Goal: Task Accomplishment & Management: Manage account settings

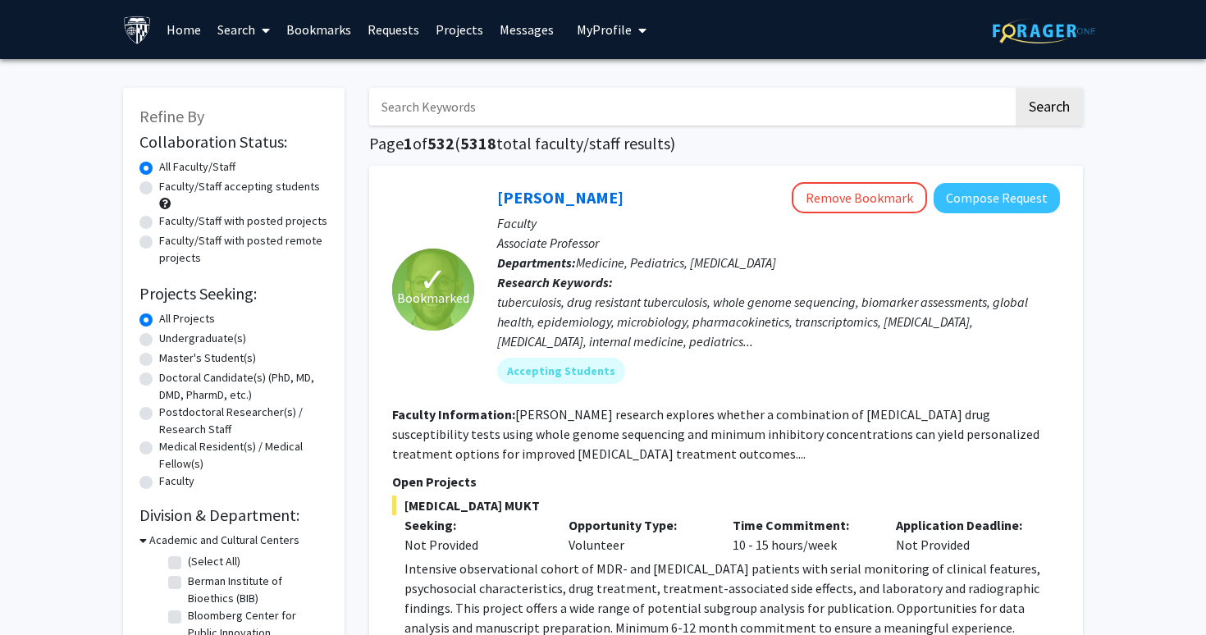
click at [588, 28] on span "My Profile" at bounding box center [604, 29] width 55 height 16
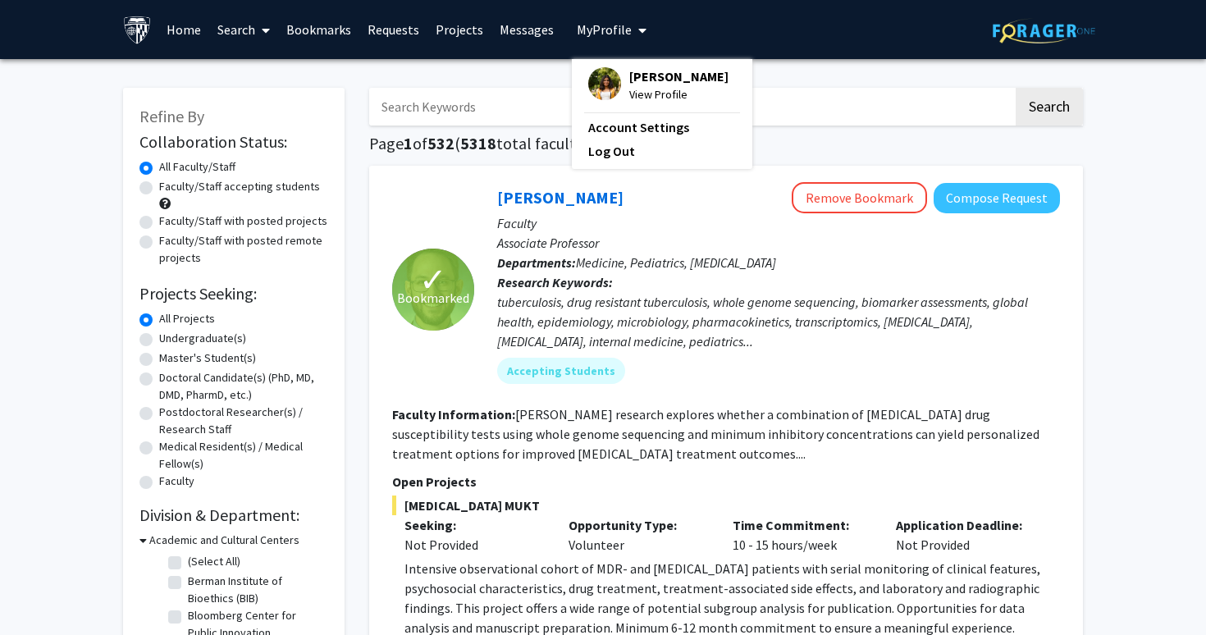
click at [656, 91] on span "View Profile" at bounding box center [678, 94] width 99 height 18
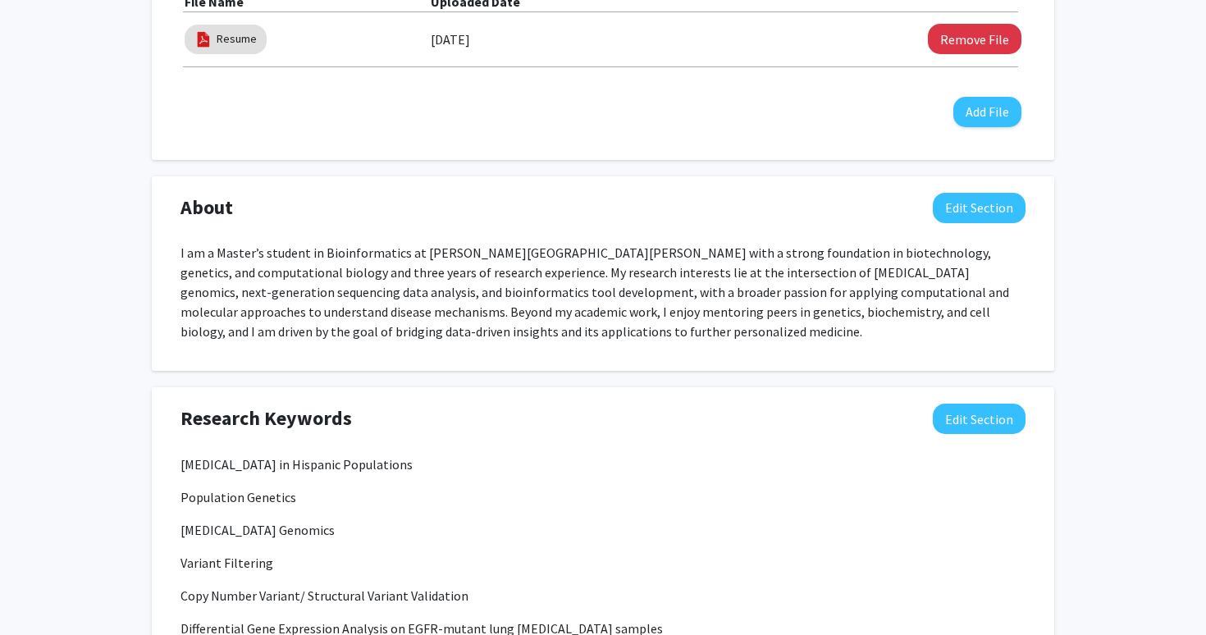
scroll to position [534, 0]
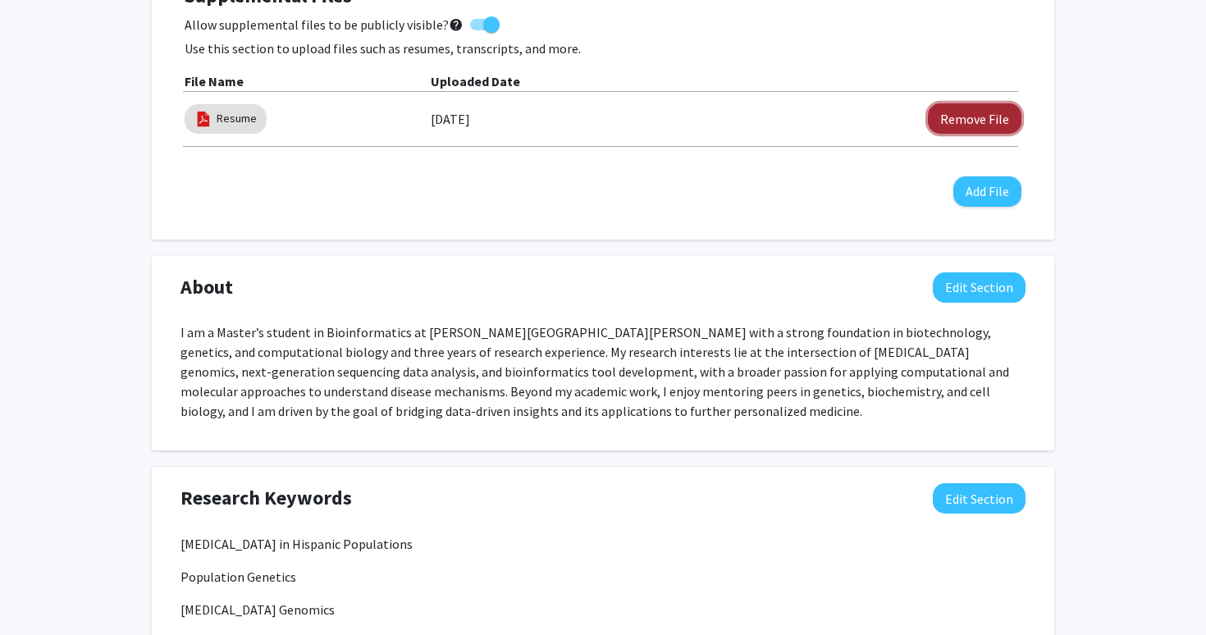
click at [961, 119] on button "Remove File" at bounding box center [975, 118] width 94 height 30
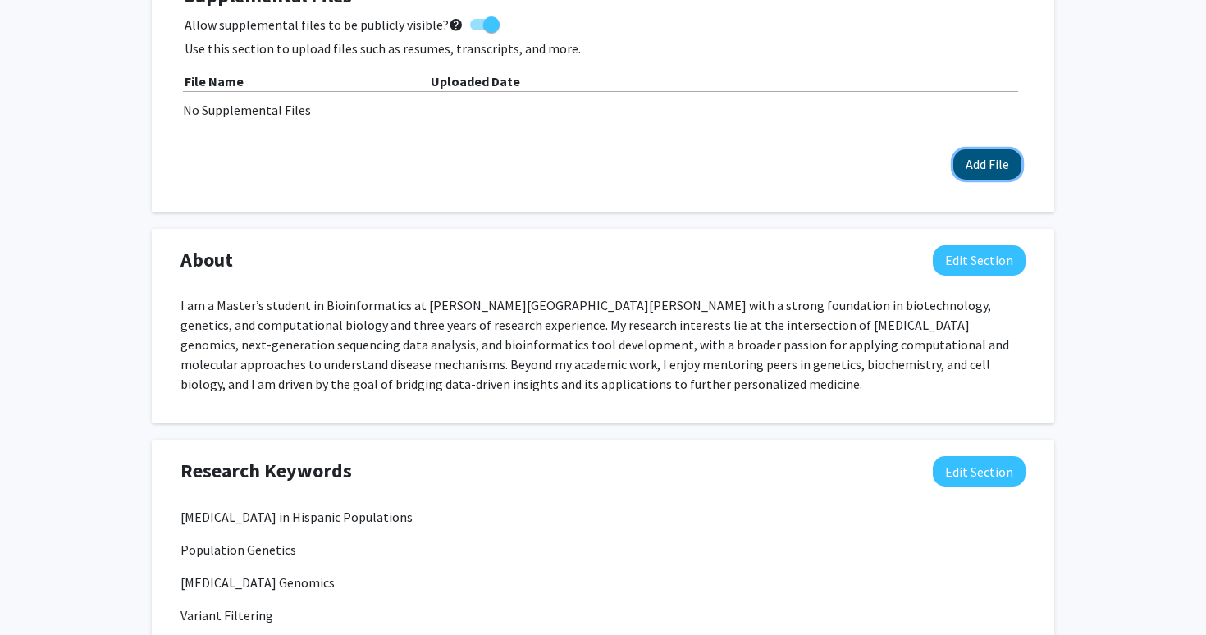
click at [972, 153] on button "Add File" at bounding box center [987, 164] width 68 height 30
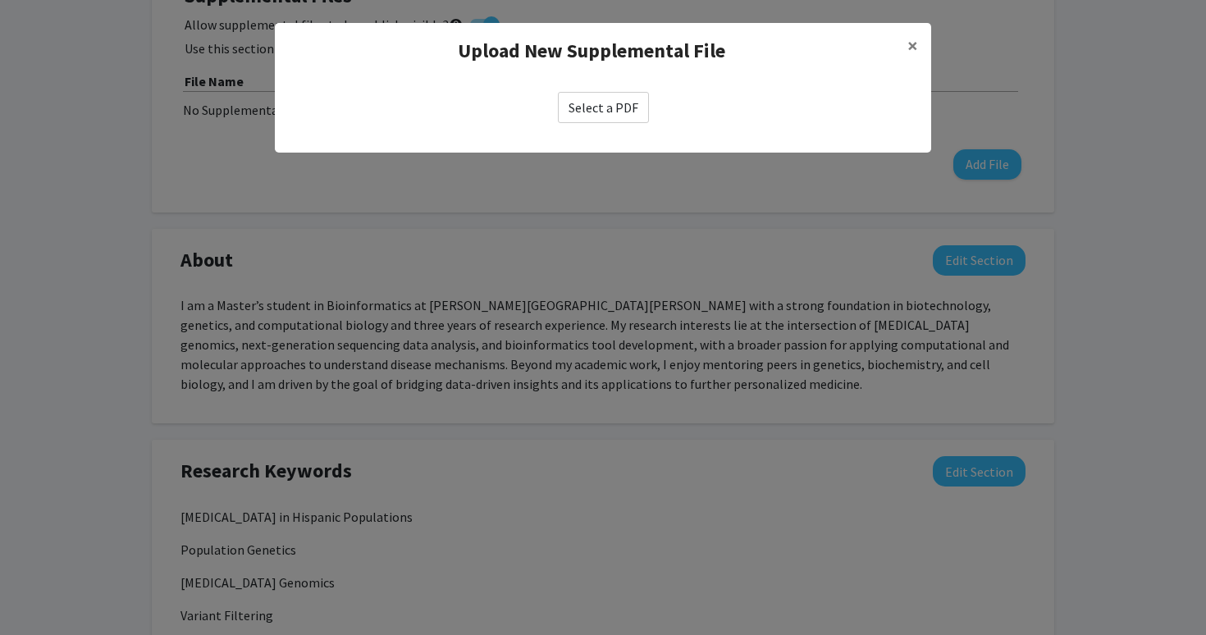
click at [646, 111] on label "Select a PDF" at bounding box center [603, 107] width 91 height 31
click at [0, 0] on input "Select a PDF" at bounding box center [0, 0] width 0 height 0
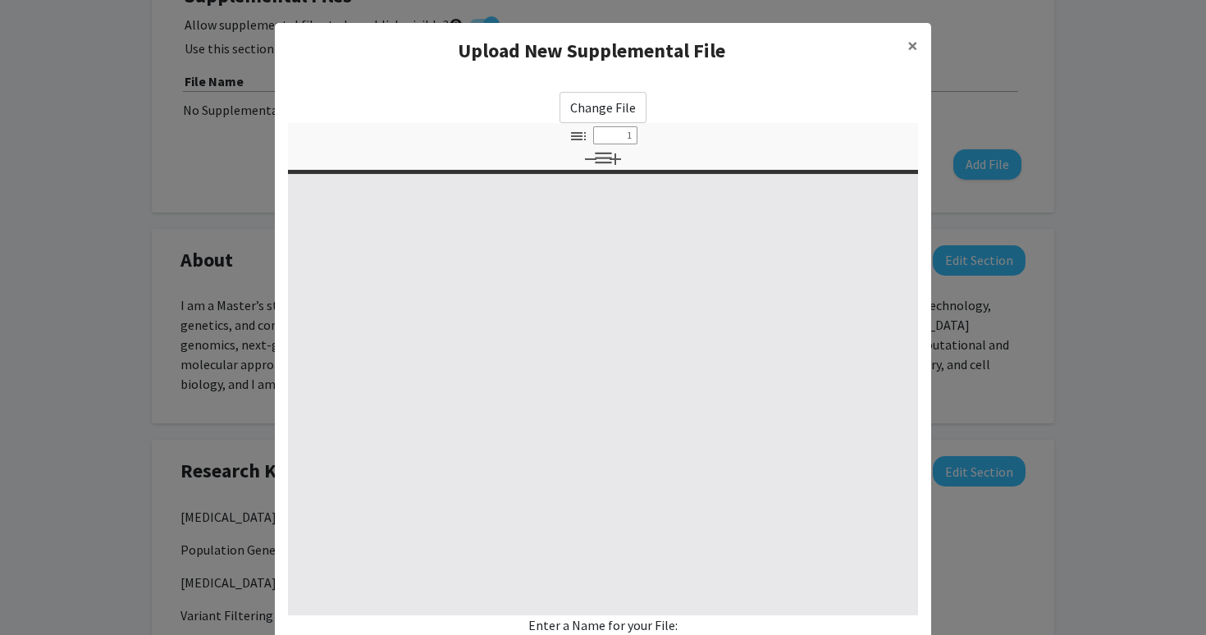
select select "custom"
type input "0"
select select "custom"
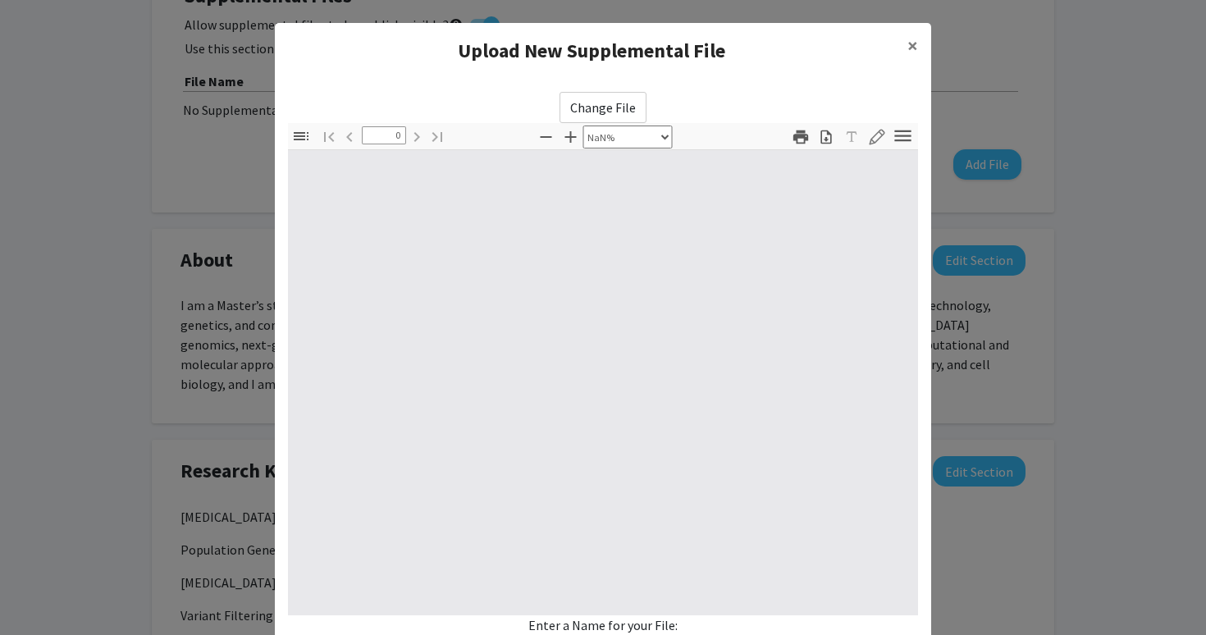
type input "1"
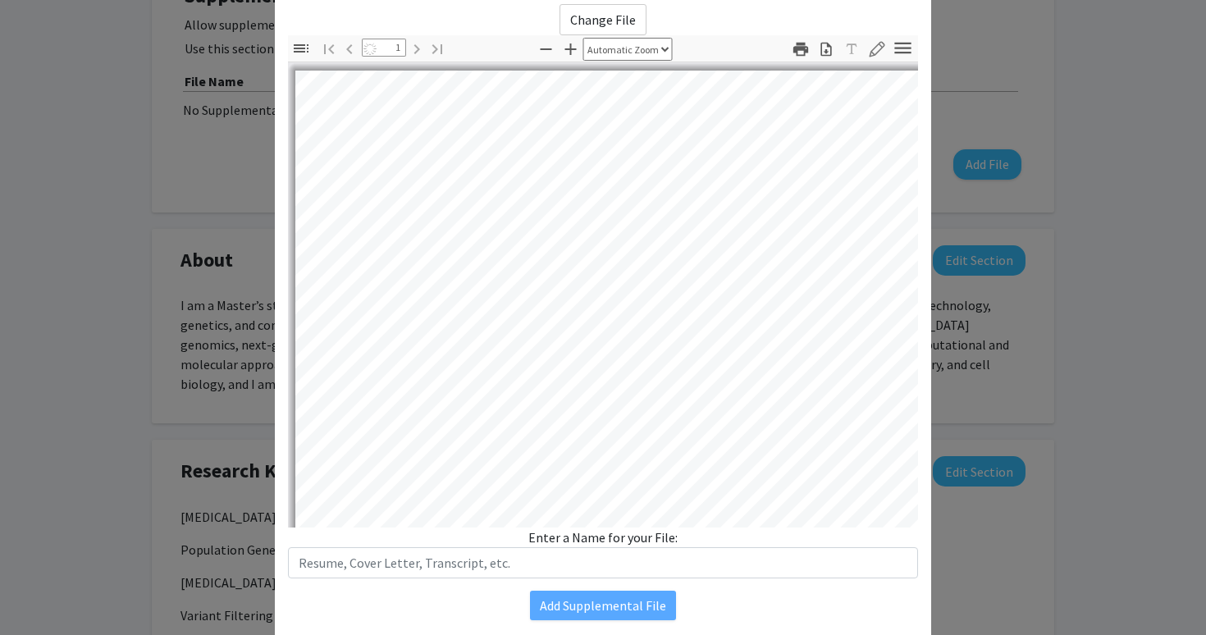
select select "auto"
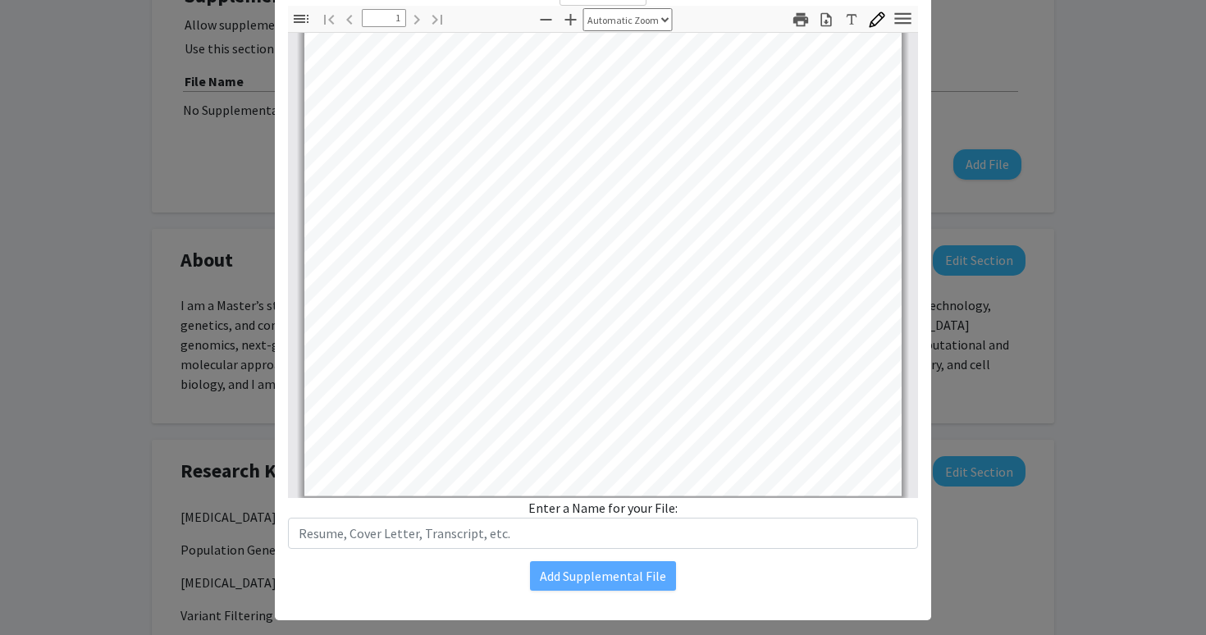
scroll to position [323, 0]
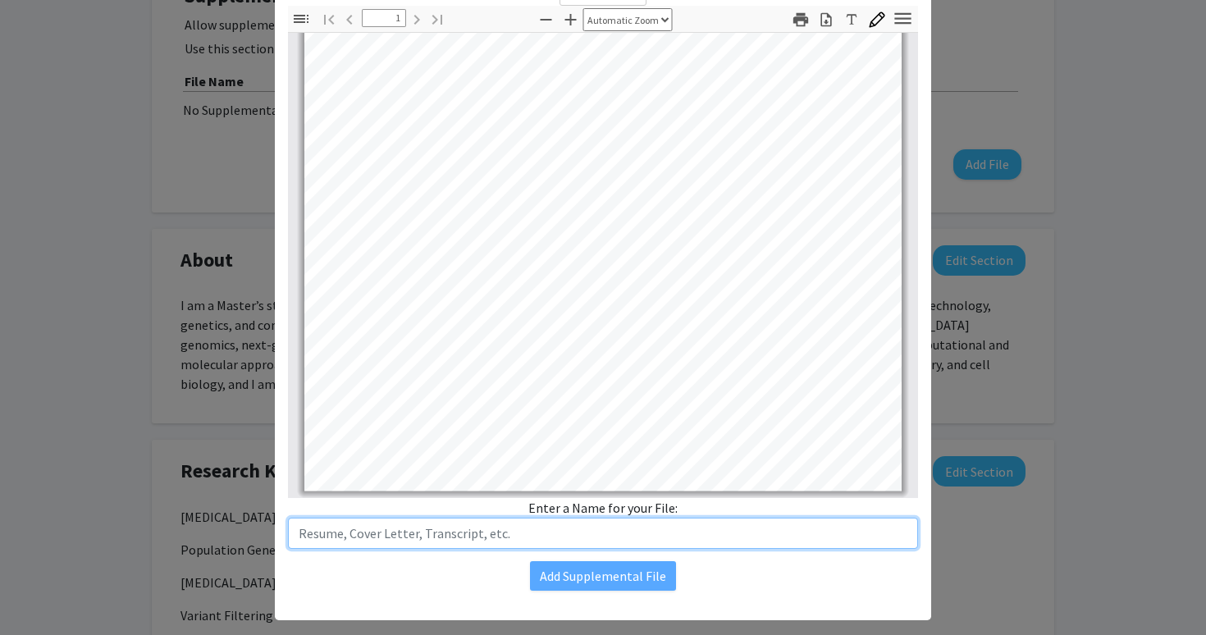
click at [637, 540] on input "text" at bounding box center [603, 533] width 630 height 31
type input "Resume"
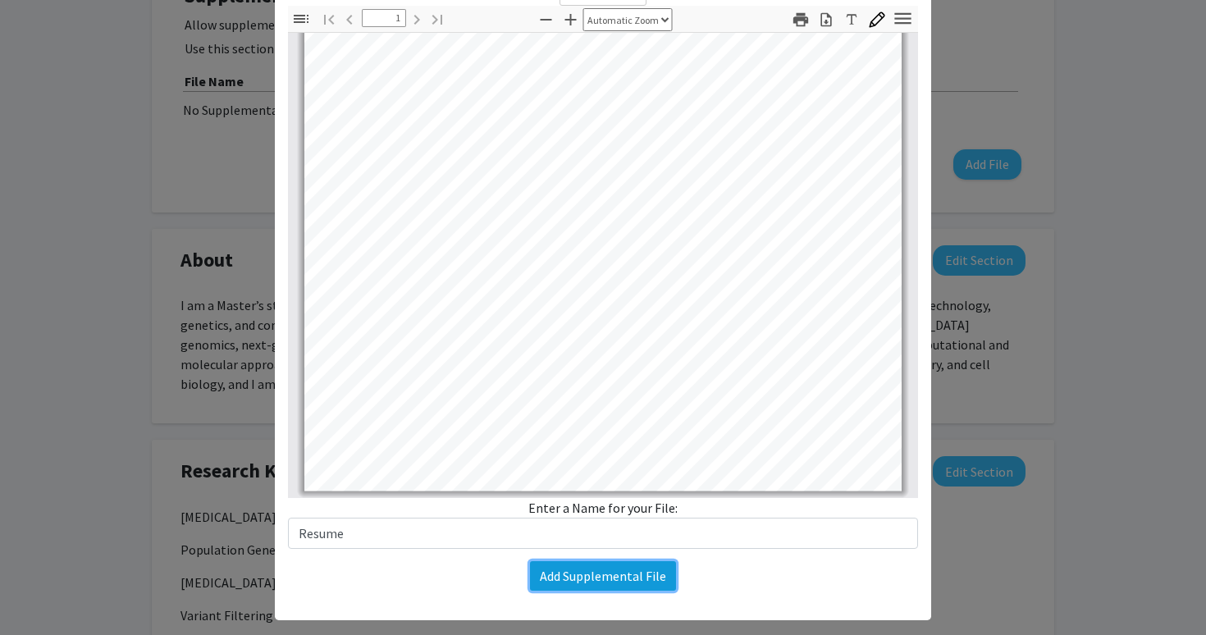
click at [553, 574] on button "Add Supplemental File" at bounding box center [603, 576] width 146 height 30
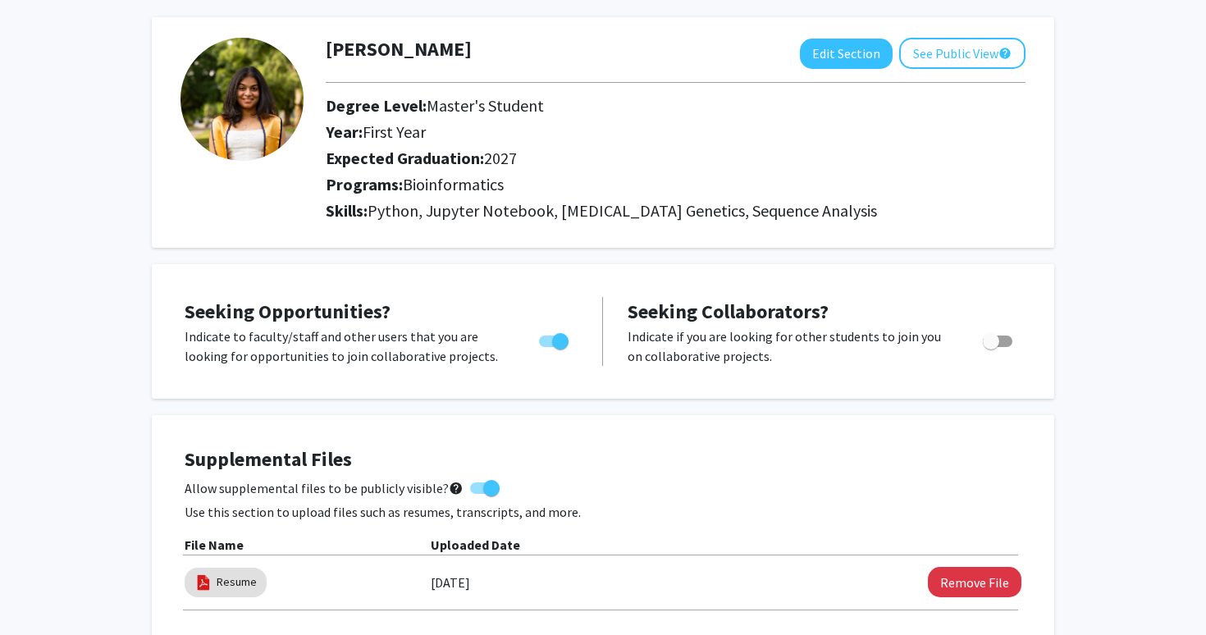
scroll to position [0, 0]
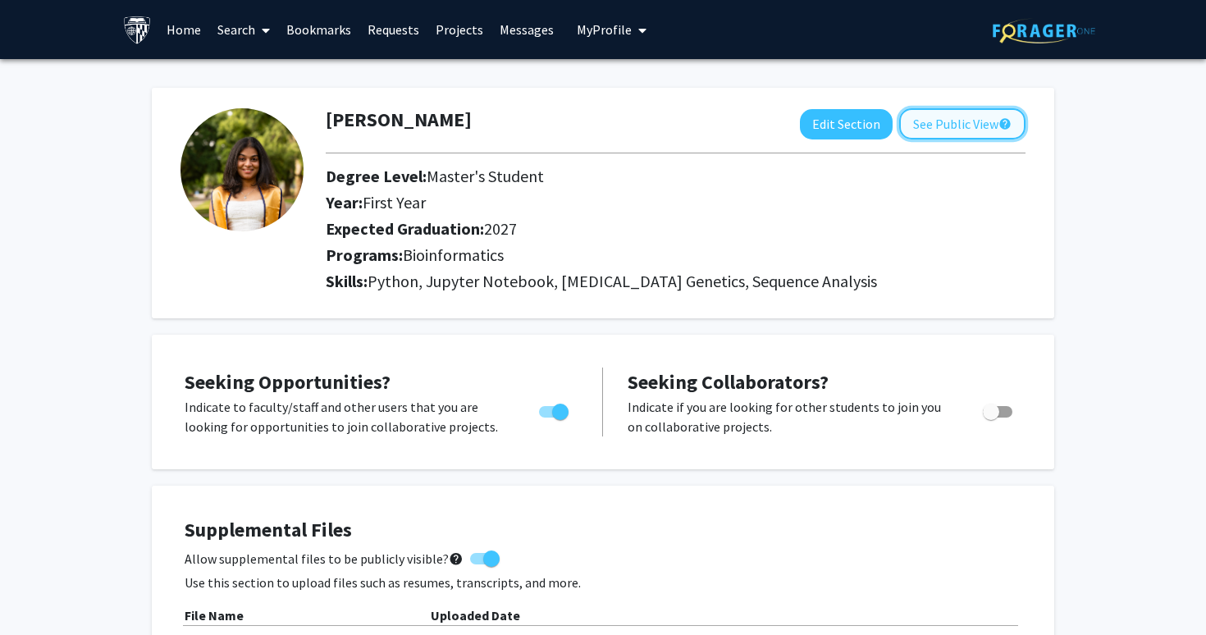
click at [929, 126] on button "See Public View help" at bounding box center [962, 123] width 126 height 31
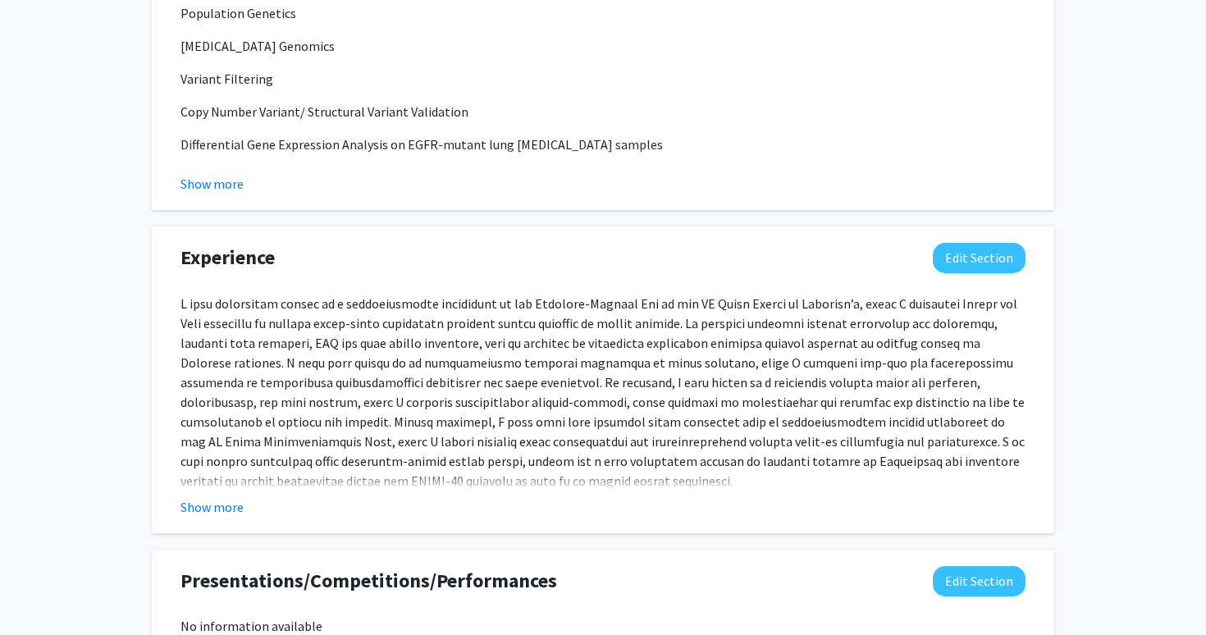
scroll to position [1426, 0]
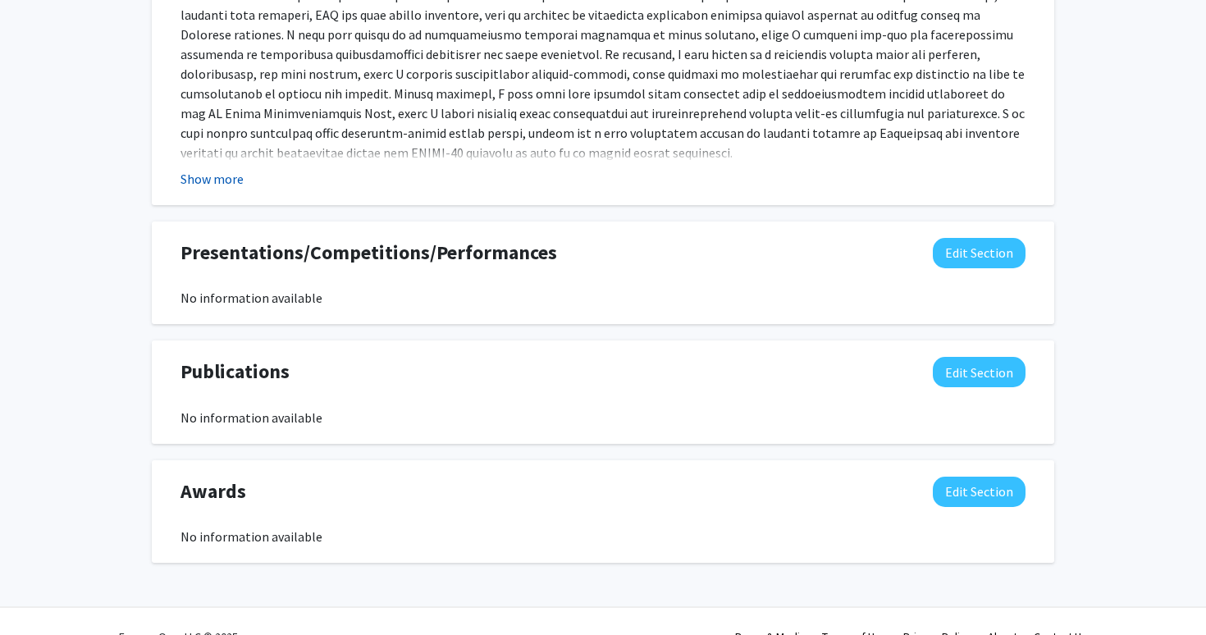
click at [220, 184] on button "Show more" at bounding box center [211, 179] width 63 height 20
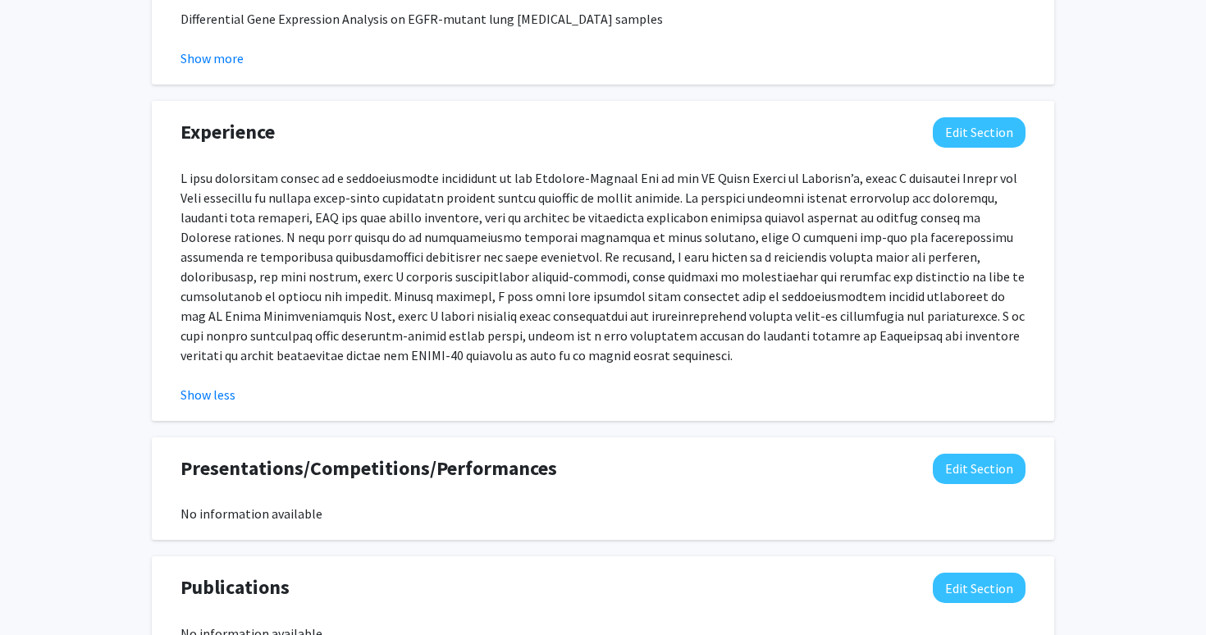
scroll to position [1226, 0]
